Goal: Navigation & Orientation: Find specific page/section

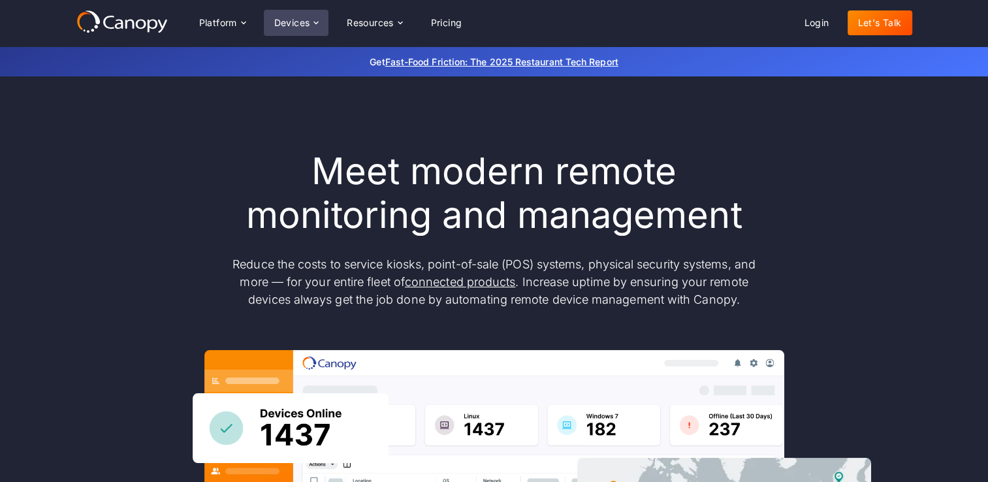
click at [279, 20] on div "Devices" at bounding box center [292, 22] width 36 height 9
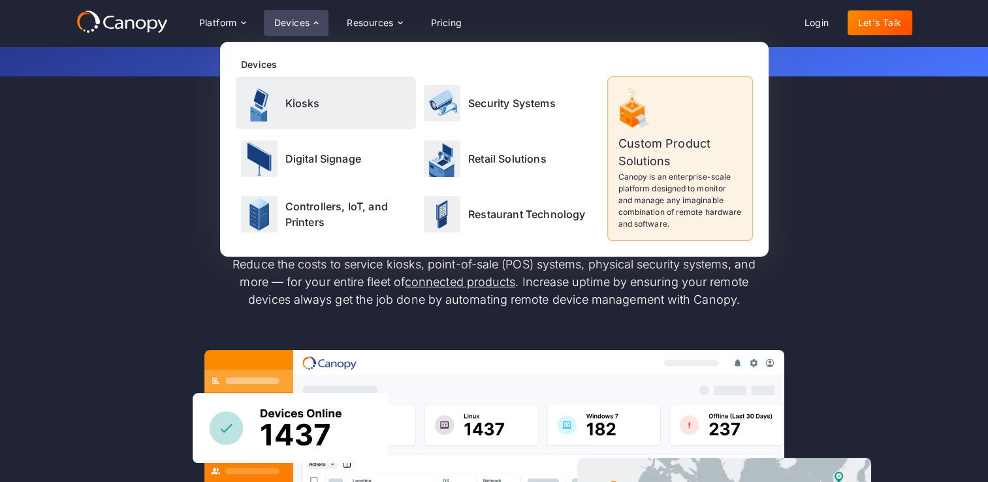
click at [296, 103] on p "Kiosks" at bounding box center [302, 103] width 35 height 16
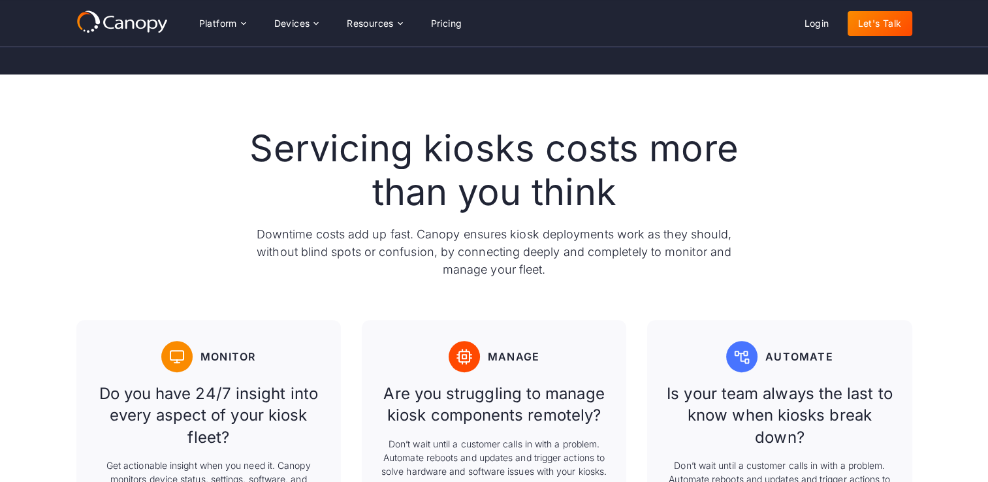
scroll to position [522, 0]
click at [217, 27] on div "Platform" at bounding box center [218, 23] width 38 height 9
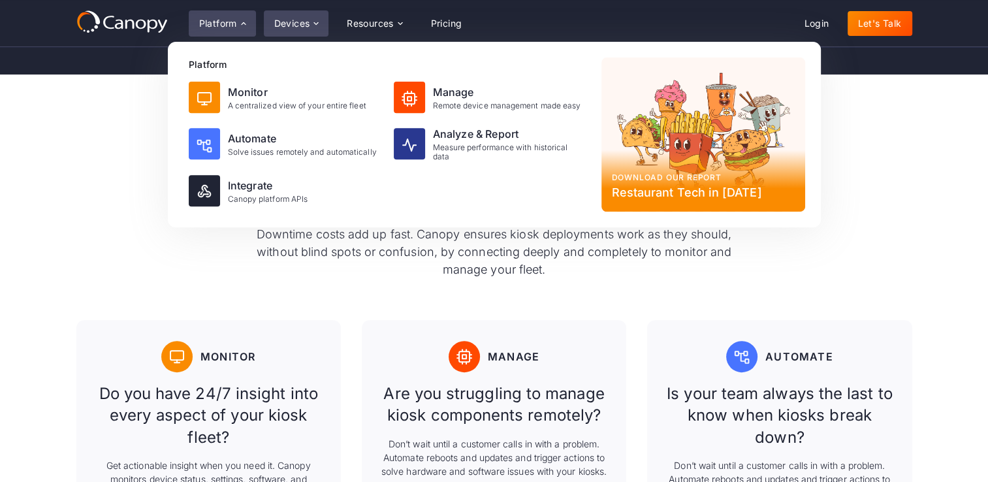
click at [285, 20] on div "Devices" at bounding box center [292, 23] width 36 height 9
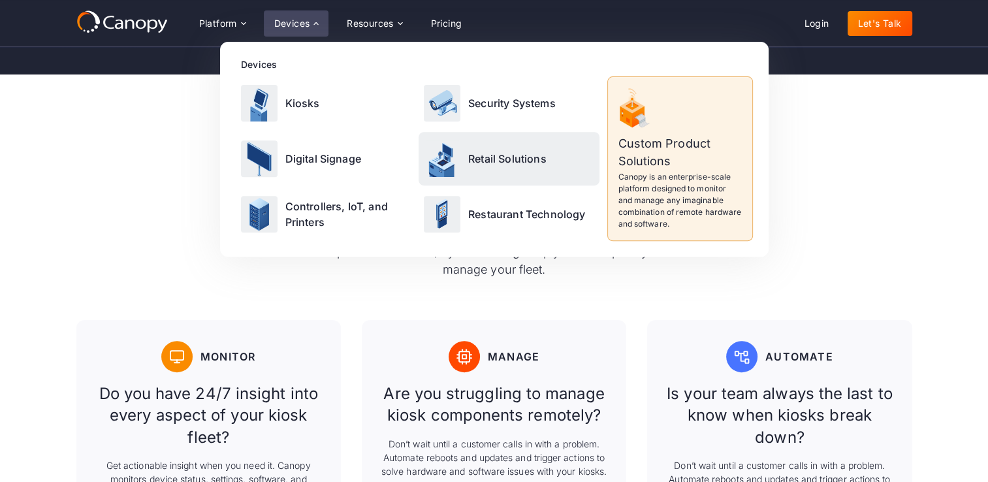
click at [512, 154] on p "Retail Solutions" at bounding box center [507, 159] width 78 height 16
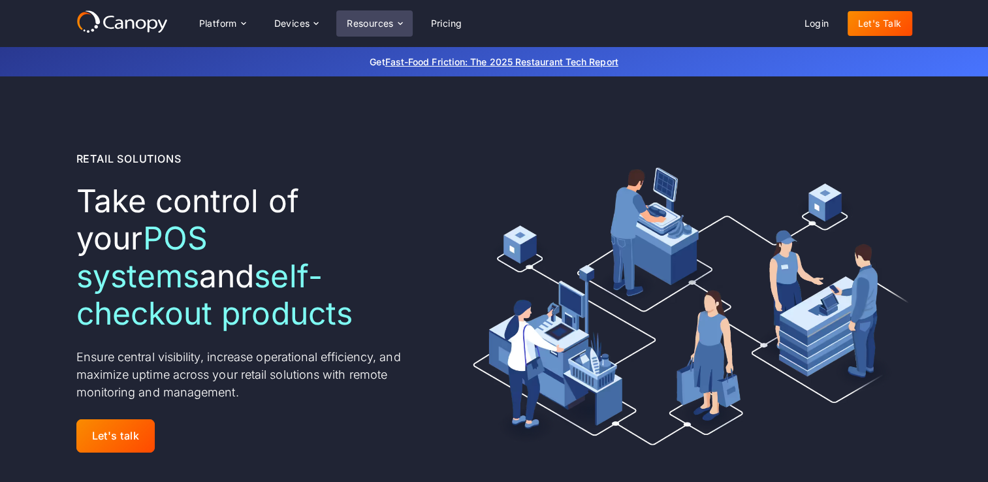
click at [339, 16] on div "Resources" at bounding box center [374, 23] width 76 height 26
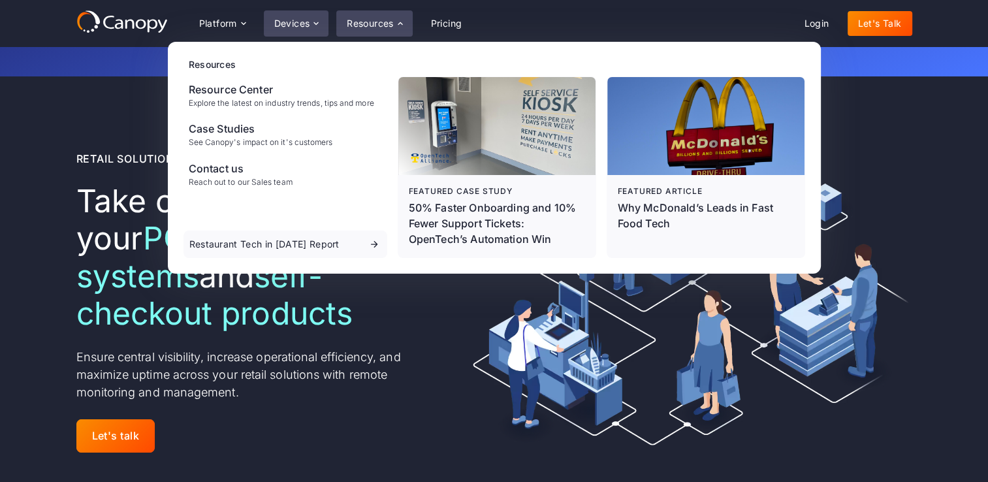
click at [298, 25] on div "Devices" at bounding box center [292, 23] width 36 height 9
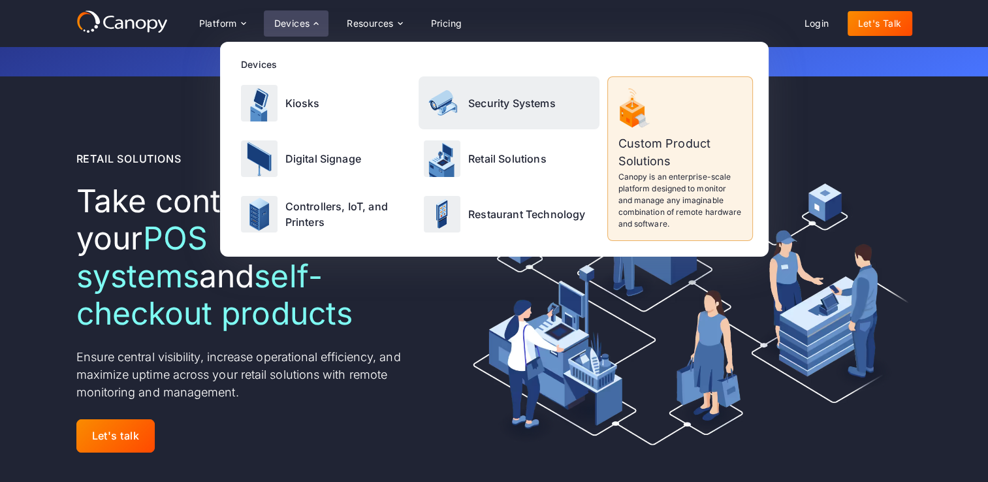
click at [497, 98] on p "Security Systems" at bounding box center [511, 103] width 87 height 16
